Goal: Navigation & Orientation: Find specific page/section

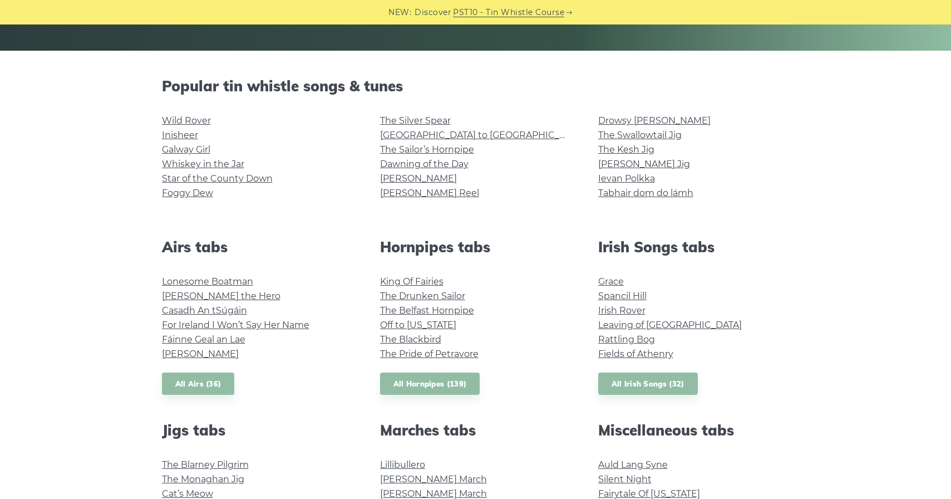
scroll to position [239, 0]
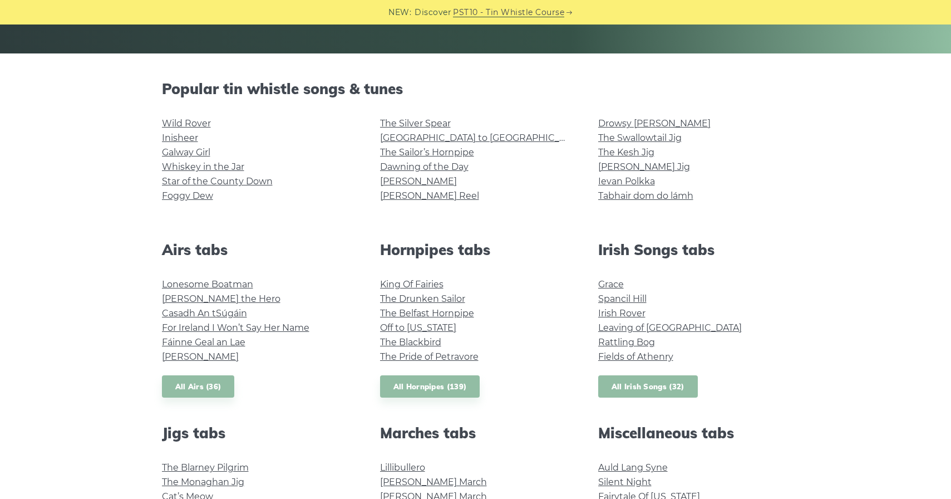
click at [621, 378] on link "All Irish Songs (32)" at bounding box center [648, 386] width 100 height 23
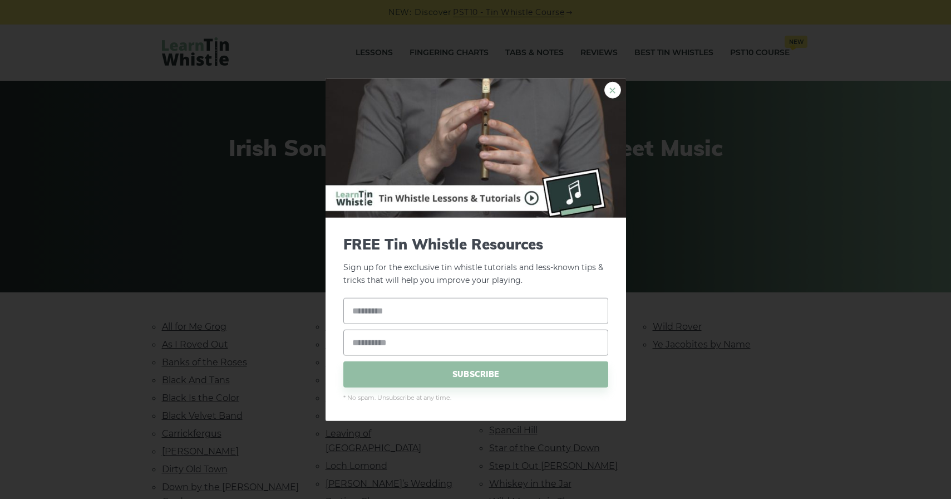
click at [613, 90] on link "×" at bounding box center [612, 90] width 17 height 17
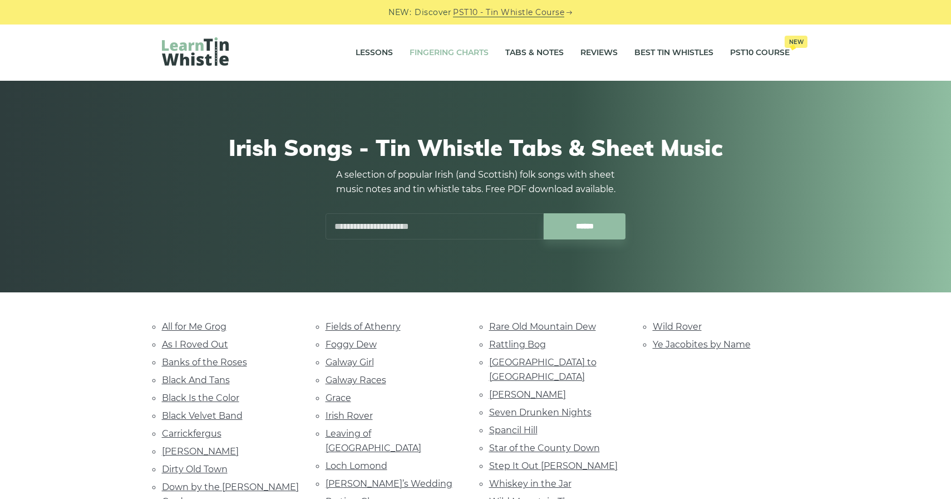
click at [471, 52] on link "Fingering Charts" at bounding box center [449, 53] width 79 height 28
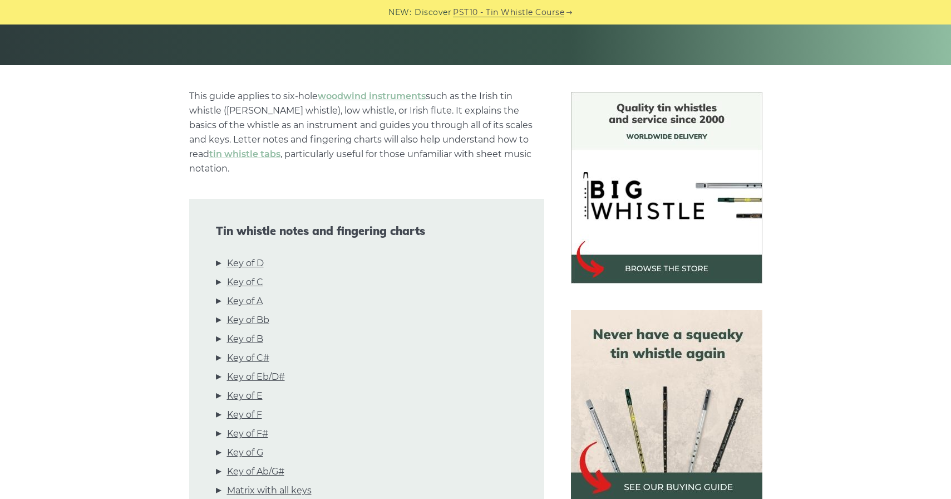
scroll to position [261, 0]
